Goal: Task Accomplishment & Management: Manage account settings

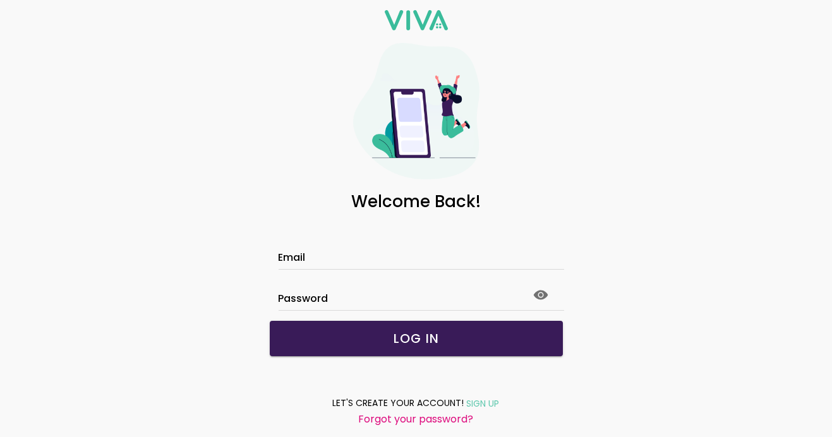
click at [332, 250] on div at bounding box center [417, 260] width 276 height 20
click at [332, 254] on input "Email" at bounding box center [417, 259] width 276 height 11
click at [533, 291] on icon at bounding box center [540, 294] width 15 height 9
click at [296, 254] on input "Email" at bounding box center [417, 259] width 276 height 11
type input "**********"
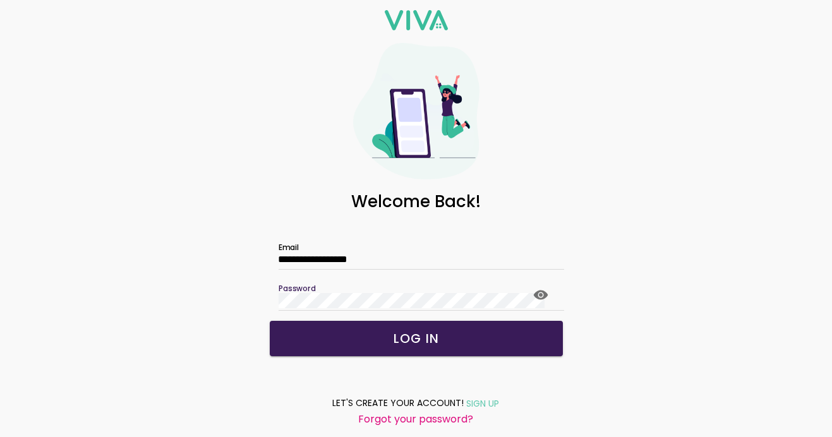
click at [533, 294] on icon at bounding box center [540, 295] width 15 height 15
click at [0, 0] on slot "LOG IN" at bounding box center [0, 0] width 0 height 0
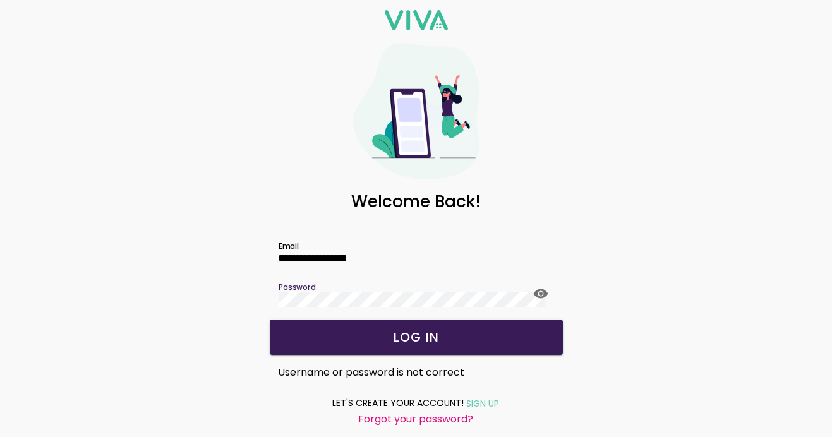
click at [220, 294] on div "**********" at bounding box center [416, 218] width 832 height 437
click at [0, 0] on slot "LOG IN" at bounding box center [0, 0] width 0 height 0
click at [533, 289] on icon at bounding box center [540, 293] width 15 height 9
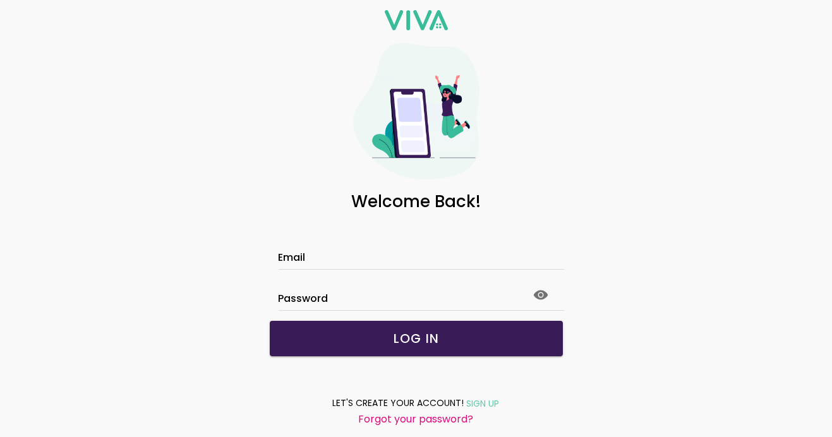
click at [312, 250] on div at bounding box center [417, 260] width 276 height 20
click at [312, 254] on input "Email" at bounding box center [417, 259] width 276 height 11
